Goal: Task Accomplishment & Management: Manage account settings

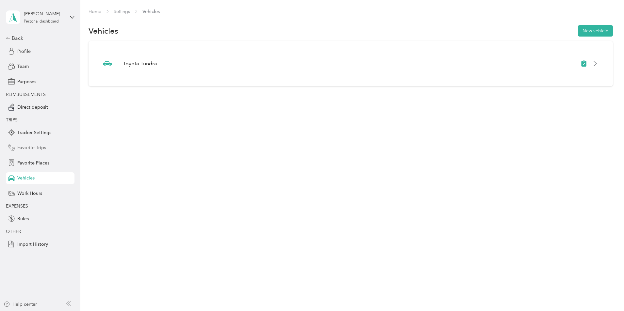
click at [28, 147] on span "Favorite Trips" at bounding box center [31, 147] width 29 height 7
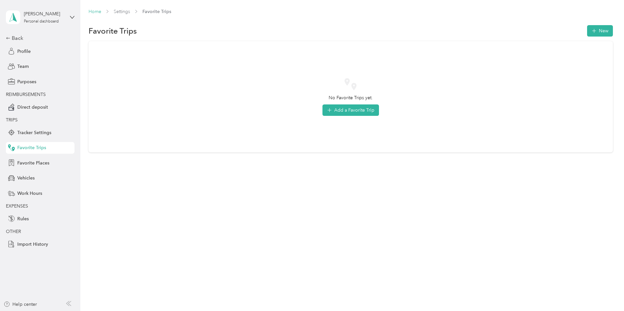
click at [101, 9] on link "Home" at bounding box center [94, 12] width 13 height 6
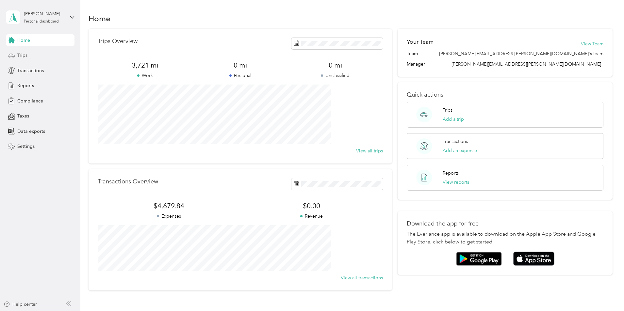
click at [19, 52] on div "Trips" at bounding box center [40, 56] width 69 height 12
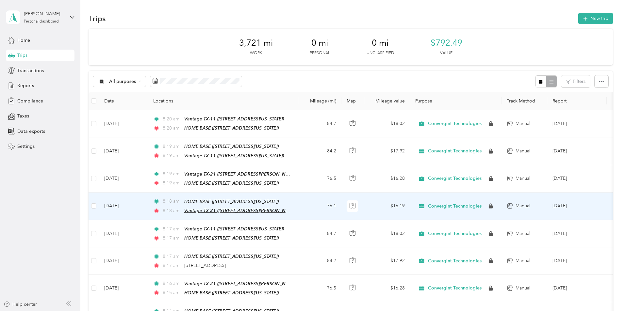
click at [281, 208] on span "Vantage TX-21 ([STREET_ADDRESS][PERSON_NAME][US_STATE])" at bounding box center [252, 211] width 136 height 6
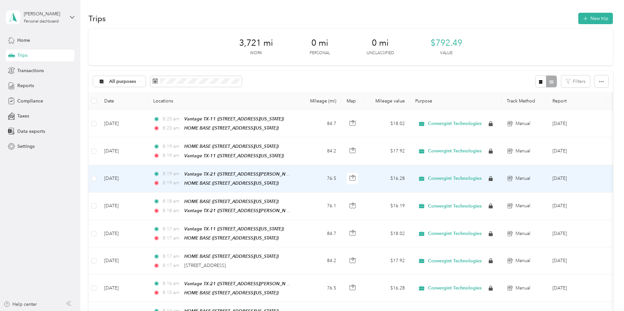
drag, startPoint x: 367, startPoint y: 172, endPoint x: 359, endPoint y: 172, distance: 8.5
click at [286, 171] on span "Vantage TX-21 ([STREET_ADDRESS][PERSON_NAME][US_STATE])" at bounding box center [252, 174] width 136 height 6
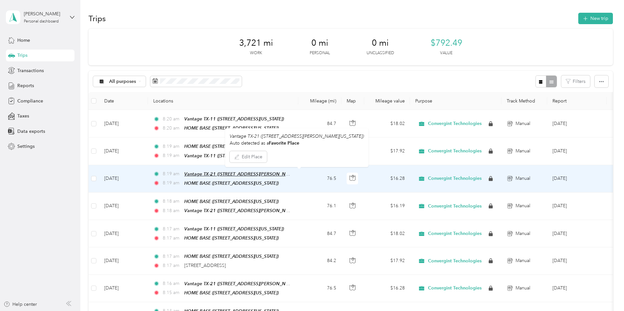
click at [286, 171] on span "Vantage TX-21 ([STREET_ADDRESS][PERSON_NAME][US_STATE])" at bounding box center [252, 174] width 136 height 6
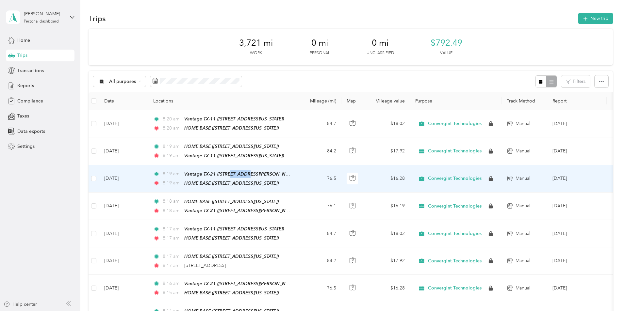
click at [286, 171] on span "Vantage TX-21 ([STREET_ADDRESS][PERSON_NAME][US_STATE])" at bounding box center [252, 174] width 136 height 6
click at [253, 156] on button "Edit Place" at bounding box center [248, 156] width 37 height 11
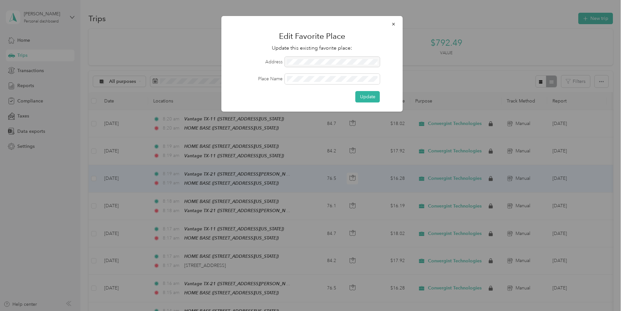
click at [349, 59] on div at bounding box center [332, 62] width 95 height 10
click at [355, 61] on div at bounding box center [332, 62] width 95 height 10
click at [392, 22] on icon "button" at bounding box center [393, 24] width 5 height 5
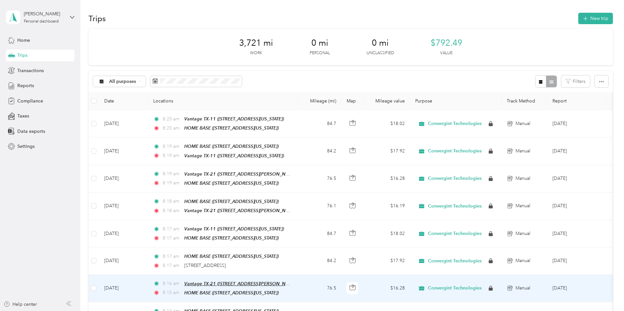
click at [261, 281] on span "Vantage TX-21 ([STREET_ADDRESS][PERSON_NAME][US_STATE])" at bounding box center [252, 284] width 136 height 6
click at [343, 246] on div "[GEOGRAPHIC_DATA]-21 ([STREET_ADDRESS][PERSON_NAME][US_STATE]) Auto detected as…" at bounding box center [296, 253] width 143 height 39
